Goal: Information Seeking & Learning: Learn about a topic

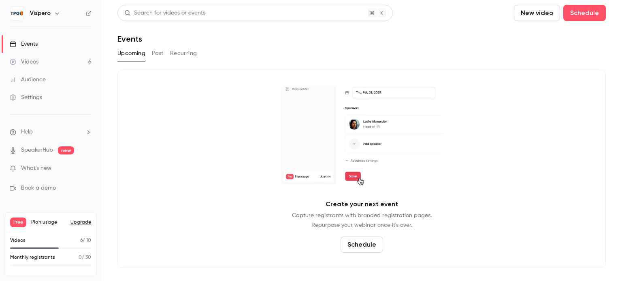
click at [77, 60] on link "Videos 6" at bounding box center [50, 62] width 101 height 18
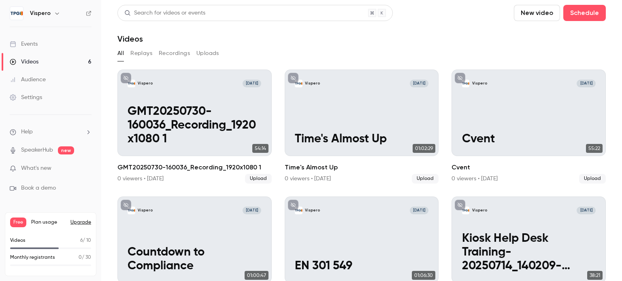
drag, startPoint x: 214, startPoint y: 51, endPoint x: 222, endPoint y: 51, distance: 7.7
click at [214, 52] on button "Uploads" at bounding box center [207, 53] width 23 height 13
click at [570, 10] on button "Schedule" at bounding box center [584, 13] width 43 height 16
click at [527, 15] on div at bounding box center [311, 140] width 622 height 281
click at [526, 15] on button "New video" at bounding box center [537, 13] width 46 height 16
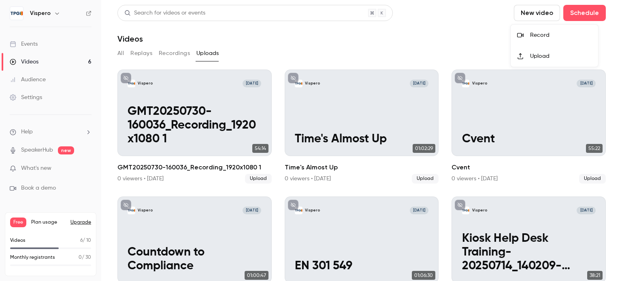
click at [532, 57] on div "Upload" at bounding box center [561, 56] width 62 height 8
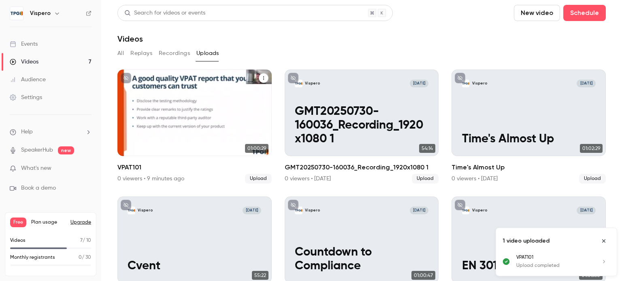
click at [219, 123] on div "Vispero [DATE] VPAT101" at bounding box center [194, 113] width 154 height 87
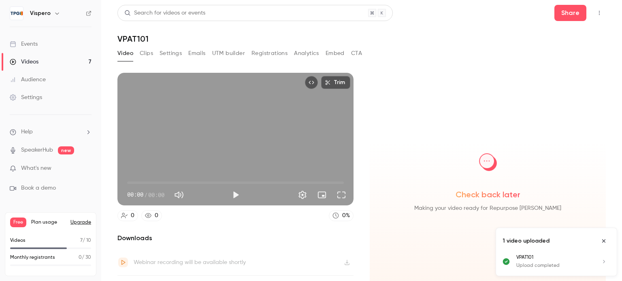
click at [603, 240] on icon "Close uploads list" at bounding box center [604, 242] width 6 height 6
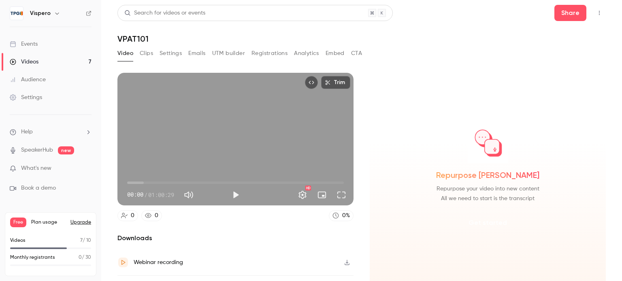
click at [483, 219] on button "Get started" at bounding box center [488, 222] width 52 height 19
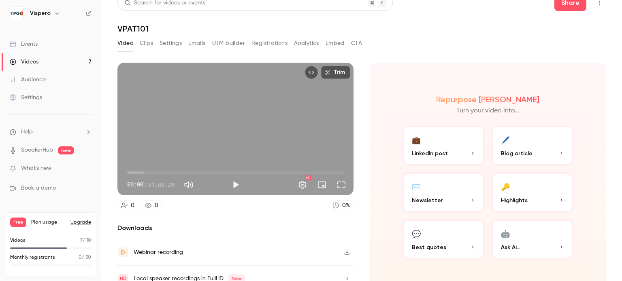
scroll to position [18, 0]
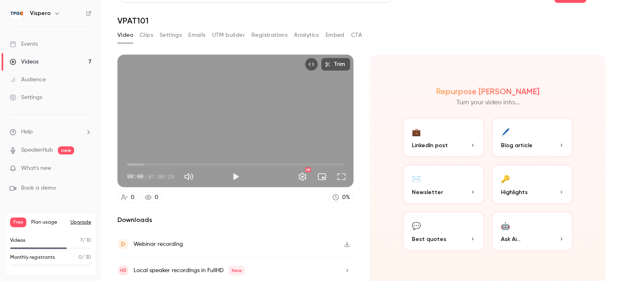
click at [535, 230] on button "🤖 Ask Ai..." at bounding box center [532, 231] width 83 height 40
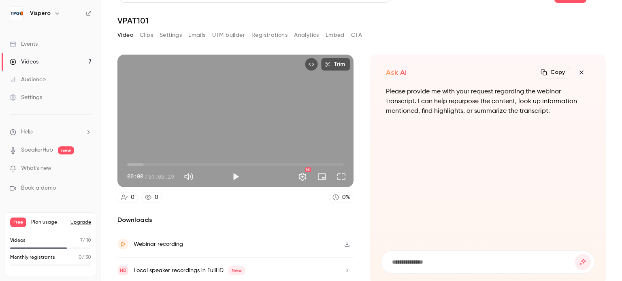
click at [416, 255] on form at bounding box center [487, 262] width 213 height 23
click at [419, 262] on input at bounding box center [482, 262] width 183 height 9
paste input "**********"
type input "**********"
click at [576, 264] on button "submit" at bounding box center [583, 262] width 16 height 16
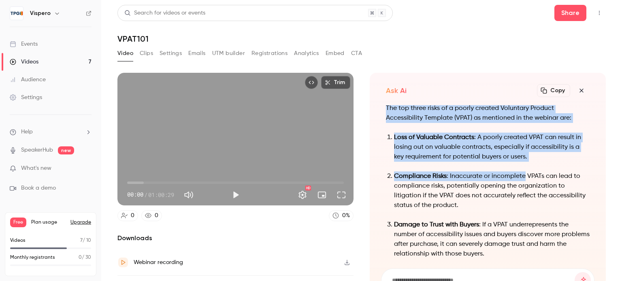
scroll to position [0, 0]
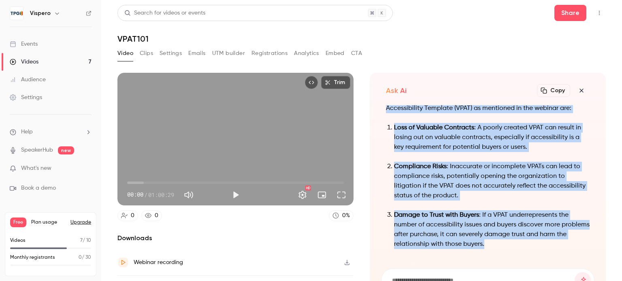
drag, startPoint x: 384, startPoint y: 110, endPoint x: 536, endPoint y: 240, distance: 199.9
click at [536, 240] on div "The top three risks of a poorly created Voluntary Product Accessibility Templat…" at bounding box center [488, 176] width 204 height 165
copy div "The top three risks of a poorly created Voluntary Product Accessibility Templat…"
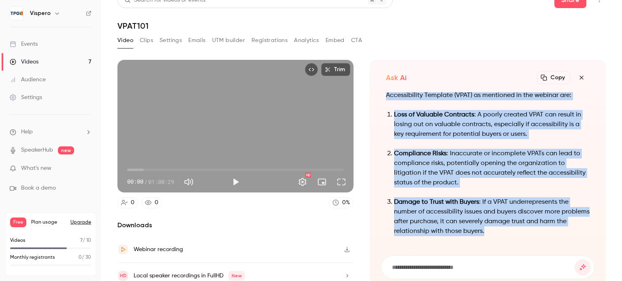
scroll to position [18, 0]
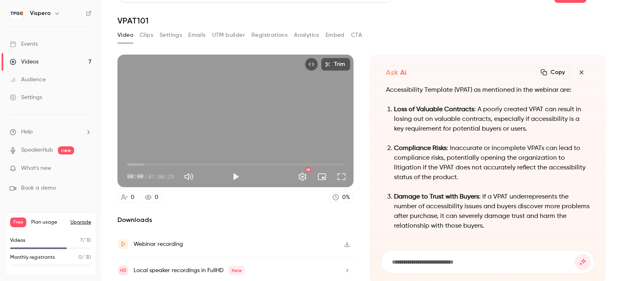
click at [421, 266] on form at bounding box center [487, 262] width 213 height 23
click at [414, 260] on input at bounding box center [482, 262] width 183 height 9
type input "*"
type input "**********"
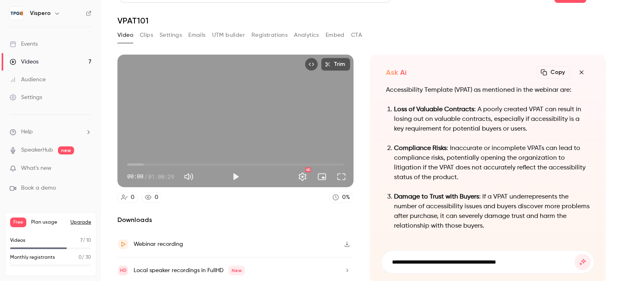
click at [575, 254] on button "submit" at bounding box center [583, 262] width 16 height 16
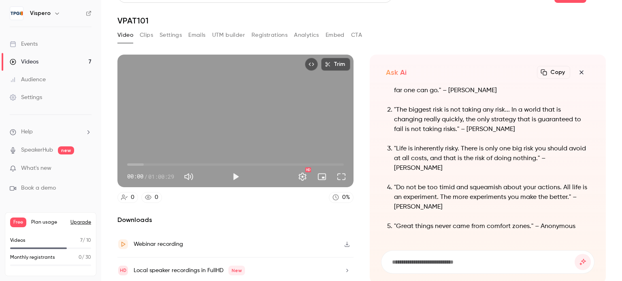
scroll to position [-62, 0]
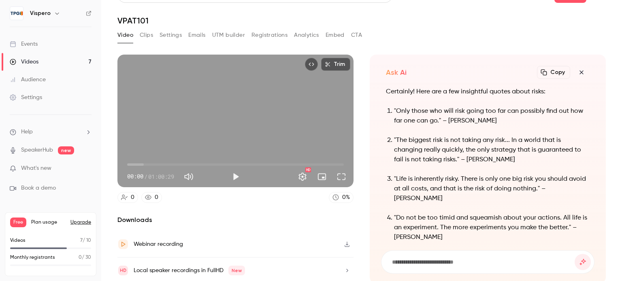
click at [436, 264] on input at bounding box center [482, 262] width 183 height 9
type input "**********"
click at [575, 254] on button "submit" at bounding box center [583, 262] width 16 height 16
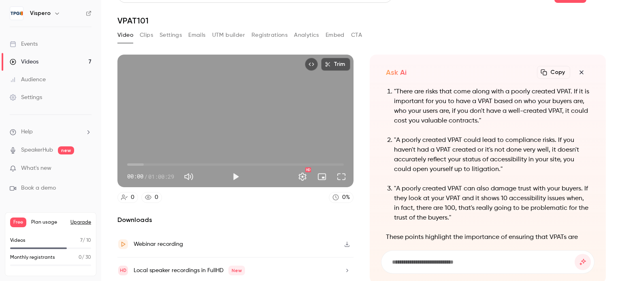
scroll to position [-62, 0]
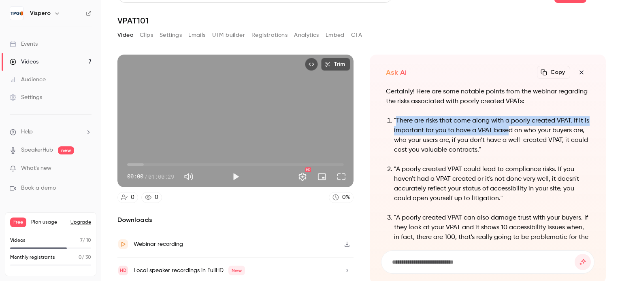
drag, startPoint x: 393, startPoint y: 118, endPoint x: 524, endPoint y: 142, distance: 133.4
click at [516, 136] on p ""There are risks that come along with a poorly created VPAT. If it is important…" at bounding box center [492, 135] width 196 height 39
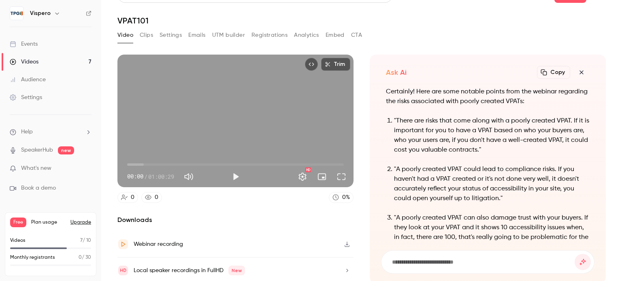
click at [531, 146] on p ""There are risks that come along with a poorly created VPAT. If it is important…" at bounding box center [492, 135] width 196 height 39
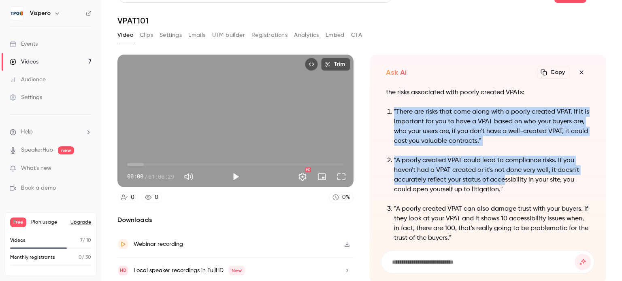
scroll to position [-21, 0]
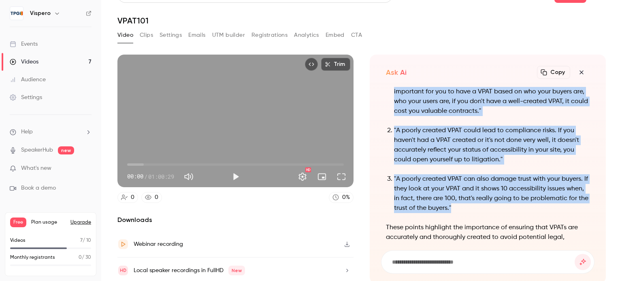
drag, startPoint x: 392, startPoint y: 118, endPoint x: 552, endPoint y: 202, distance: 180.6
click at [552, 202] on ol ""There are risks that come along with a poorly created VPAT. If it is important…" at bounding box center [488, 145] width 204 height 136
copy ol ""There are risks that come along with a poorly created VPAT. If it is important…"
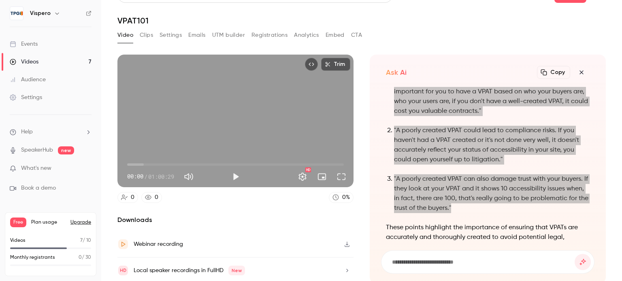
scroll to position [0, 0]
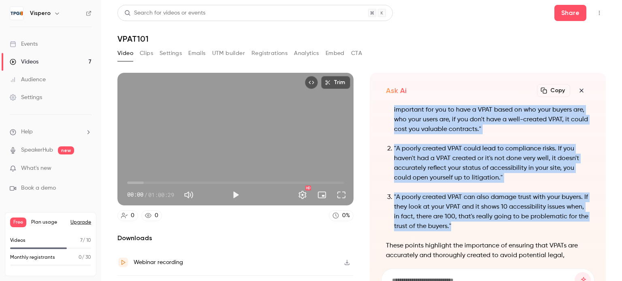
drag, startPoint x: 141, startPoint y: 55, endPoint x: 198, endPoint y: 58, distance: 56.8
click at [141, 55] on button "Clips" at bounding box center [146, 53] width 13 height 13
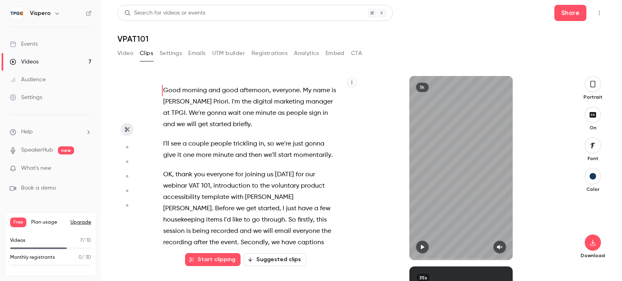
click at [277, 261] on button "Suggested clips" at bounding box center [275, 259] width 62 height 13
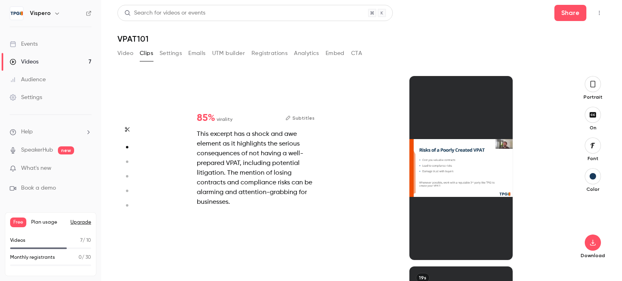
scroll to position [191, 0]
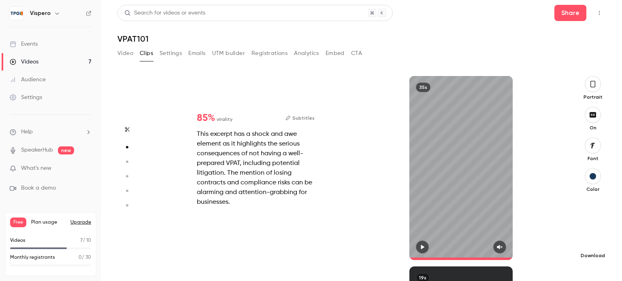
click at [585, 241] on div "Download" at bounding box center [593, 229] width 26 height 60
click at [590, 242] on icon "button" at bounding box center [593, 243] width 10 height 6
type input "*"
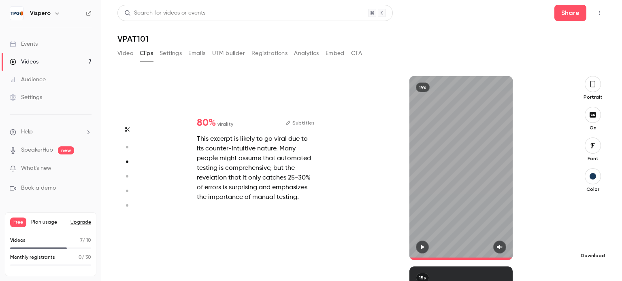
click at [588, 241] on icon "button" at bounding box center [593, 243] width 10 height 6
type input "*"
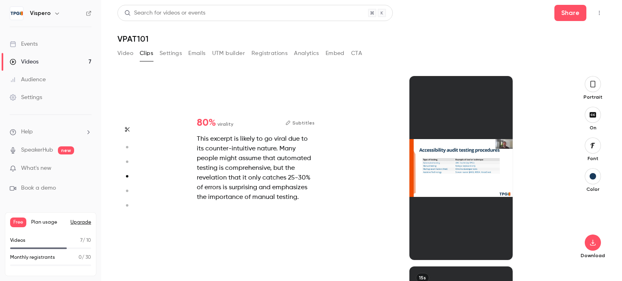
scroll to position [572, 0]
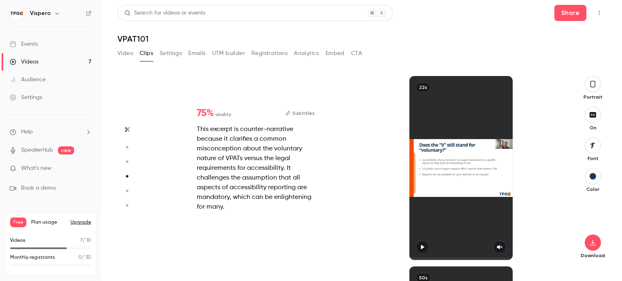
type input "*"
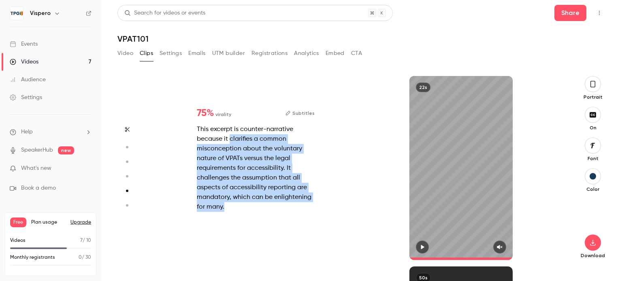
drag, startPoint x: 231, startPoint y: 140, endPoint x: 291, endPoint y: 206, distance: 89.4
click at [291, 206] on div "This excerpt is counter-narrative because it clarifies a common misconception a…" at bounding box center [256, 168] width 118 height 87
copy div "clarifies a common misconception about the voluntary nature of VPATs versus the…"
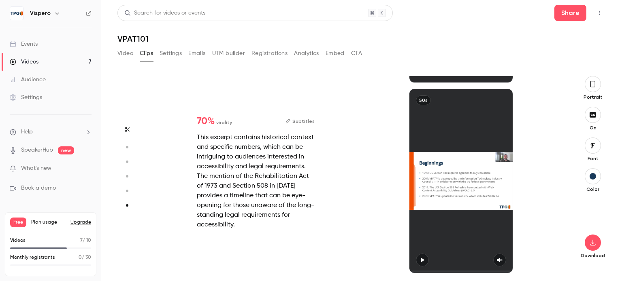
type input "*"
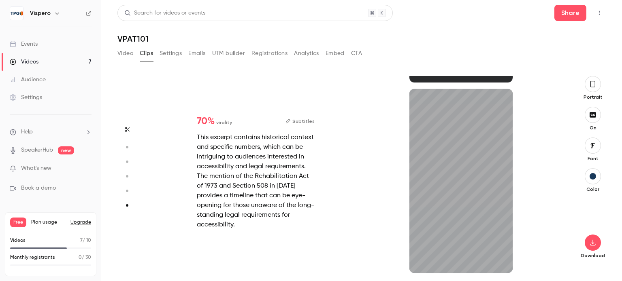
type input "****"
